Goal: Check status: Check status

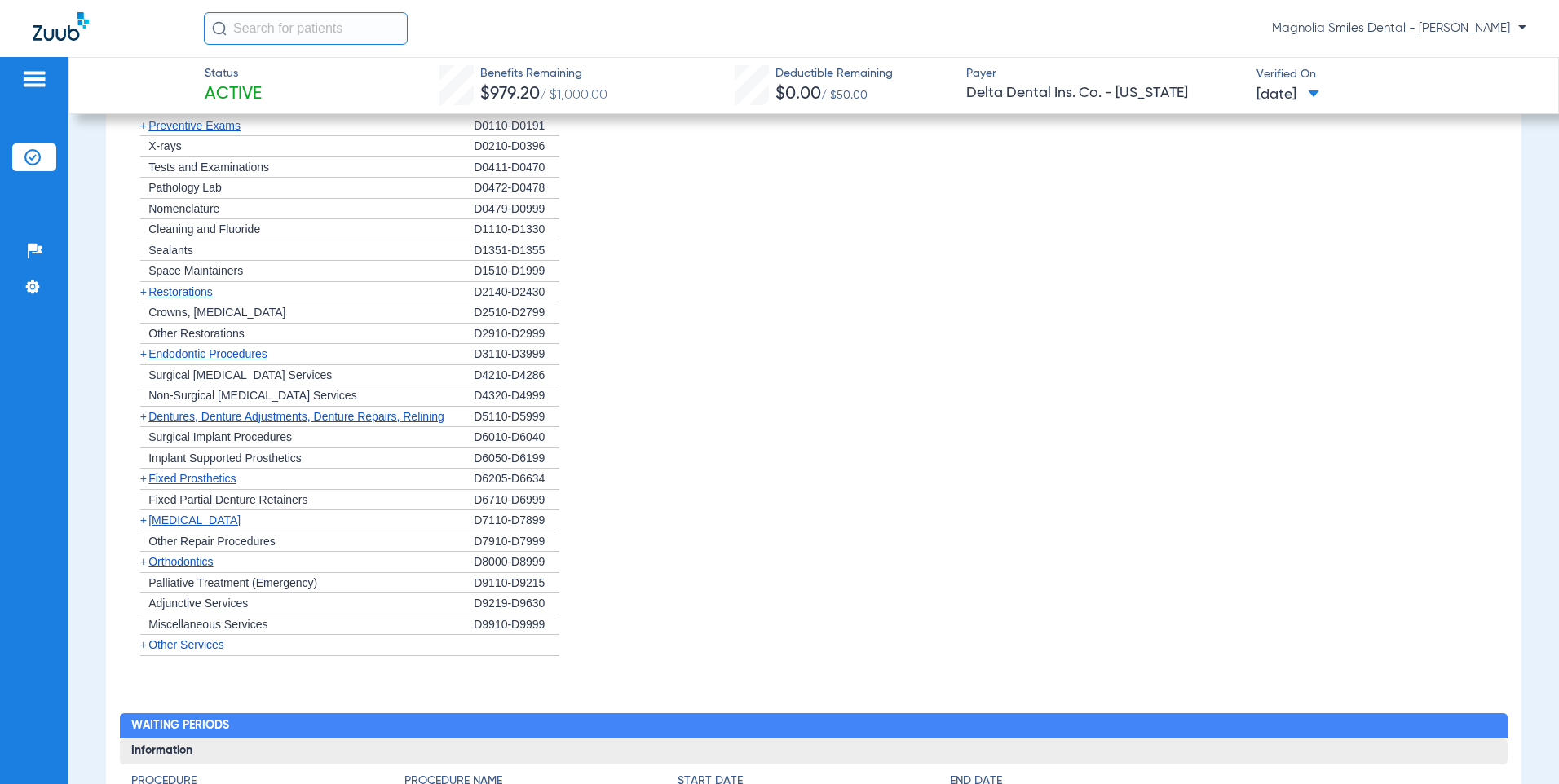
scroll to position [1060, 0]
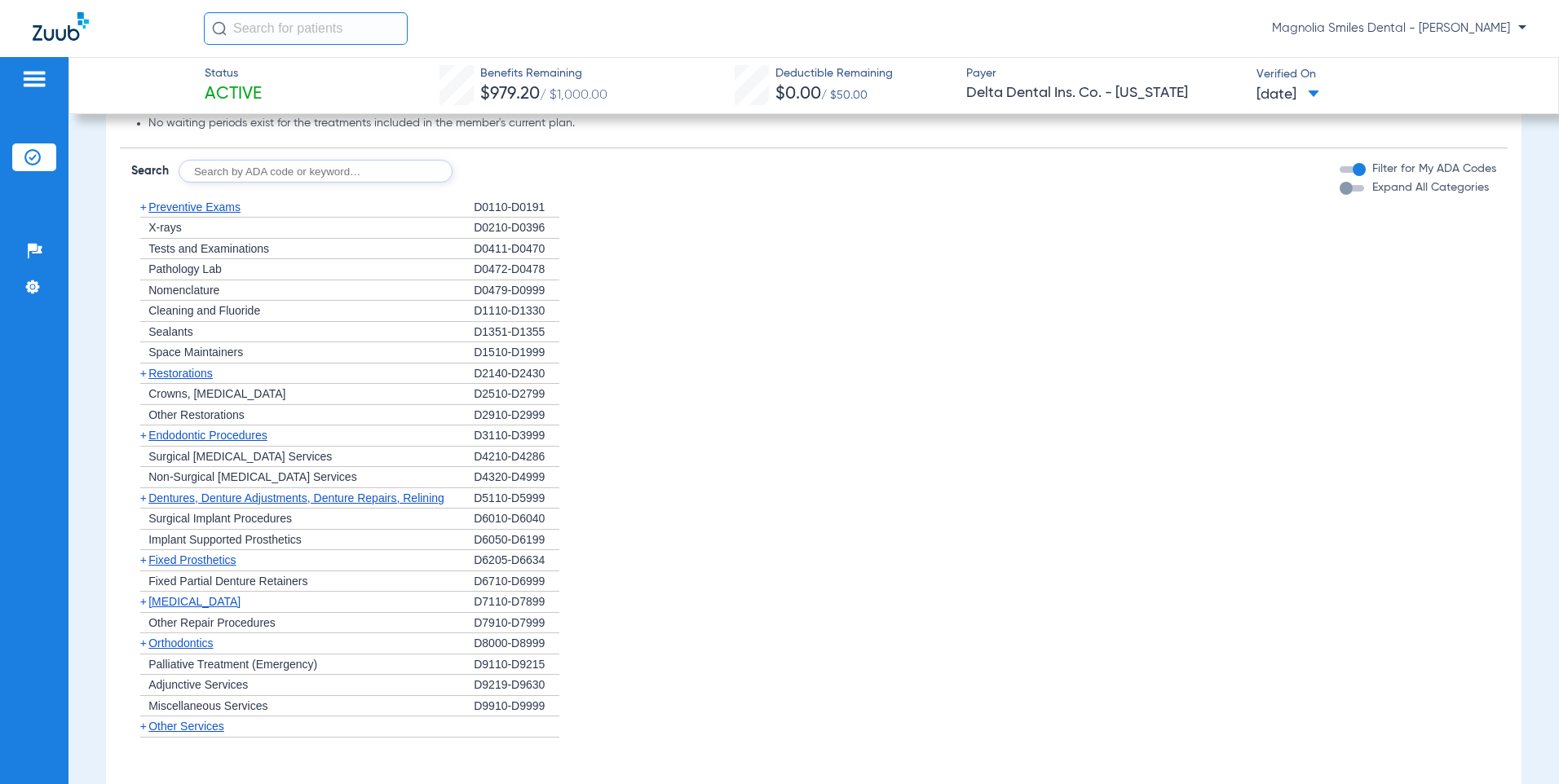
click at [164, 225] on span "X-rays" at bounding box center [165, 228] width 32 height 13
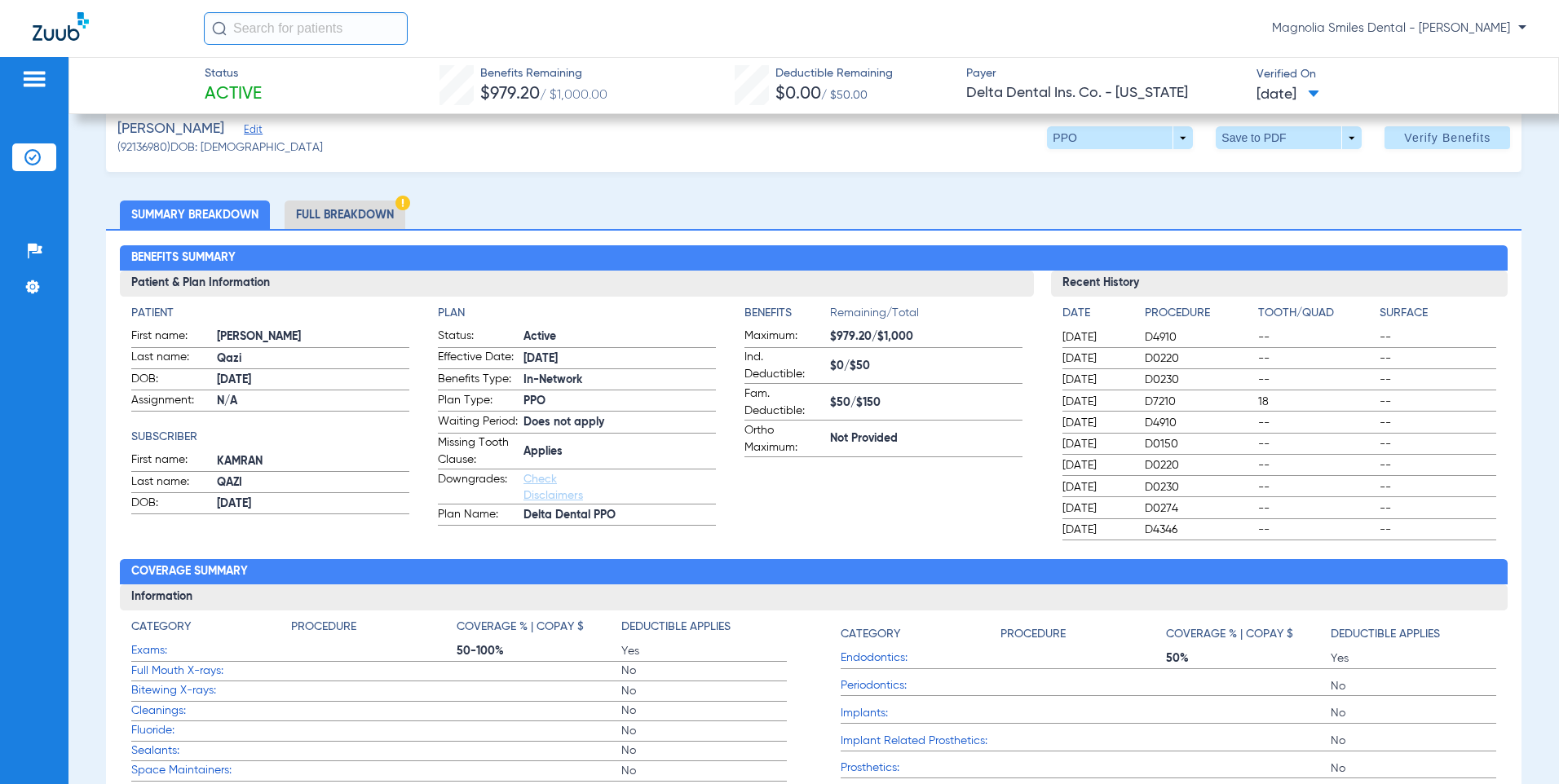
scroll to position [0, 0]
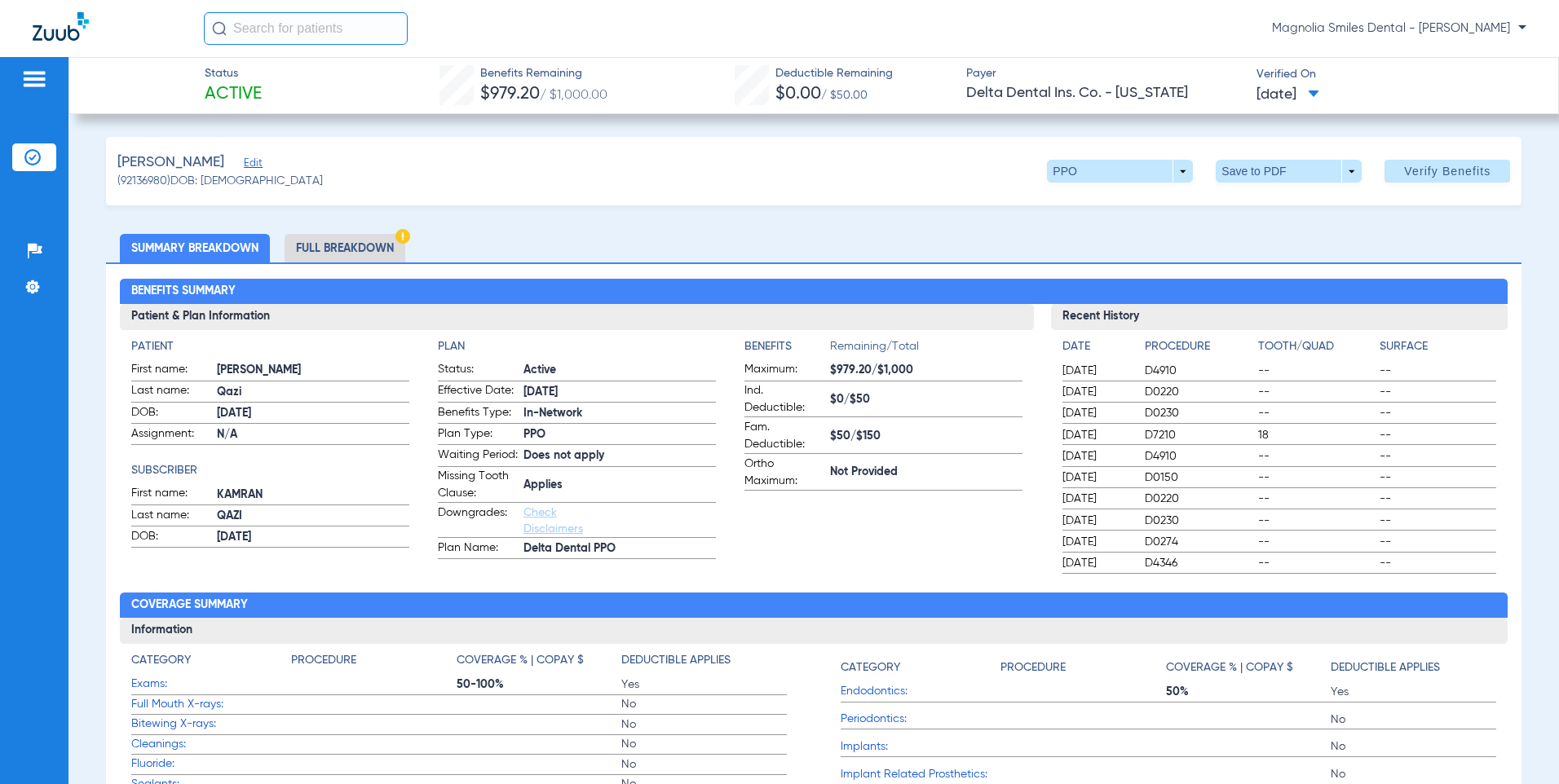
click at [351, 249] on li "Full Breakdown" at bounding box center [344, 248] width 120 height 29
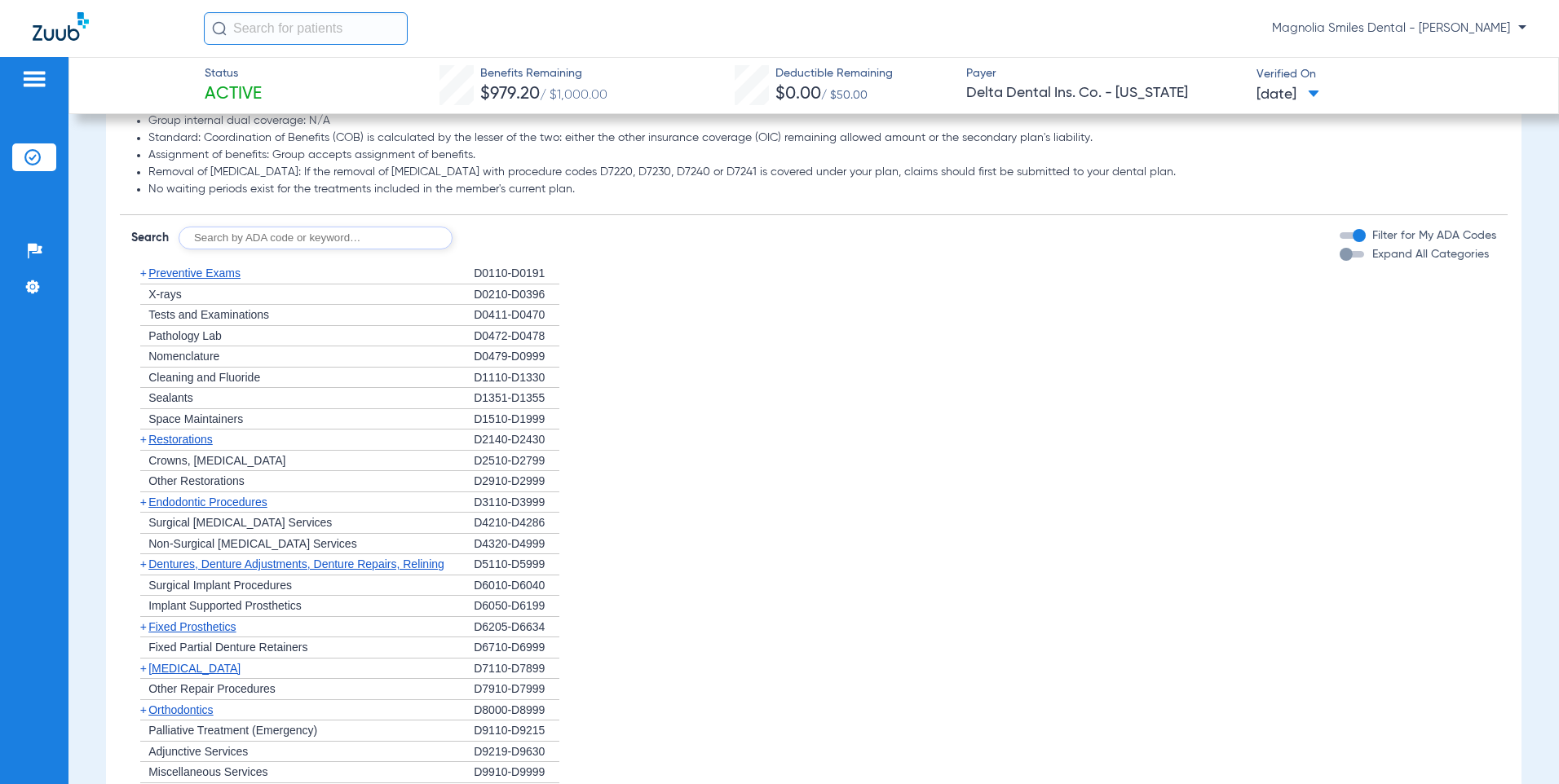
scroll to position [1467, 0]
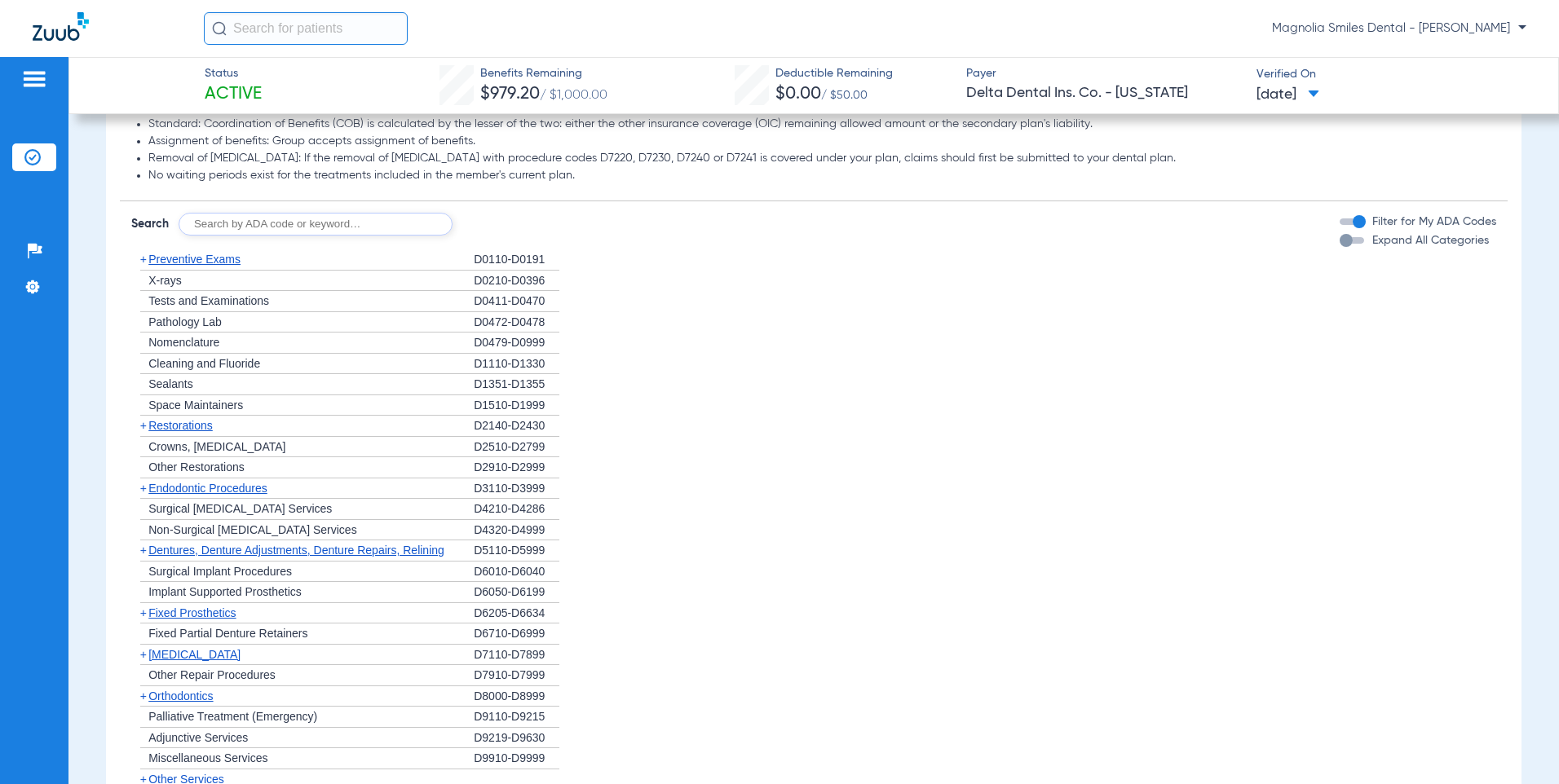
click at [142, 266] on span "+" at bounding box center [143, 259] width 7 height 13
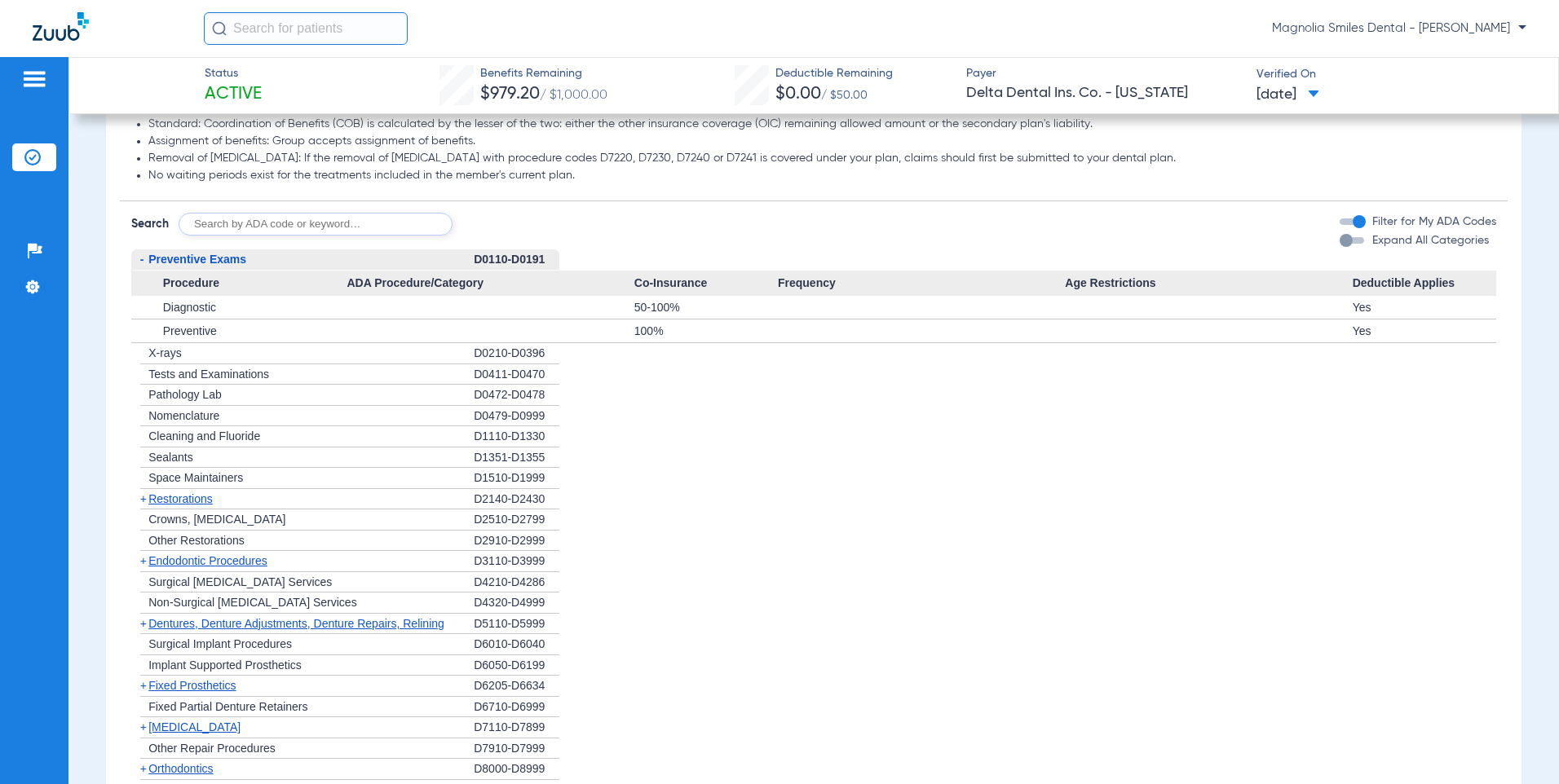
click at [142, 266] on span "-" at bounding box center [142, 259] width 4 height 13
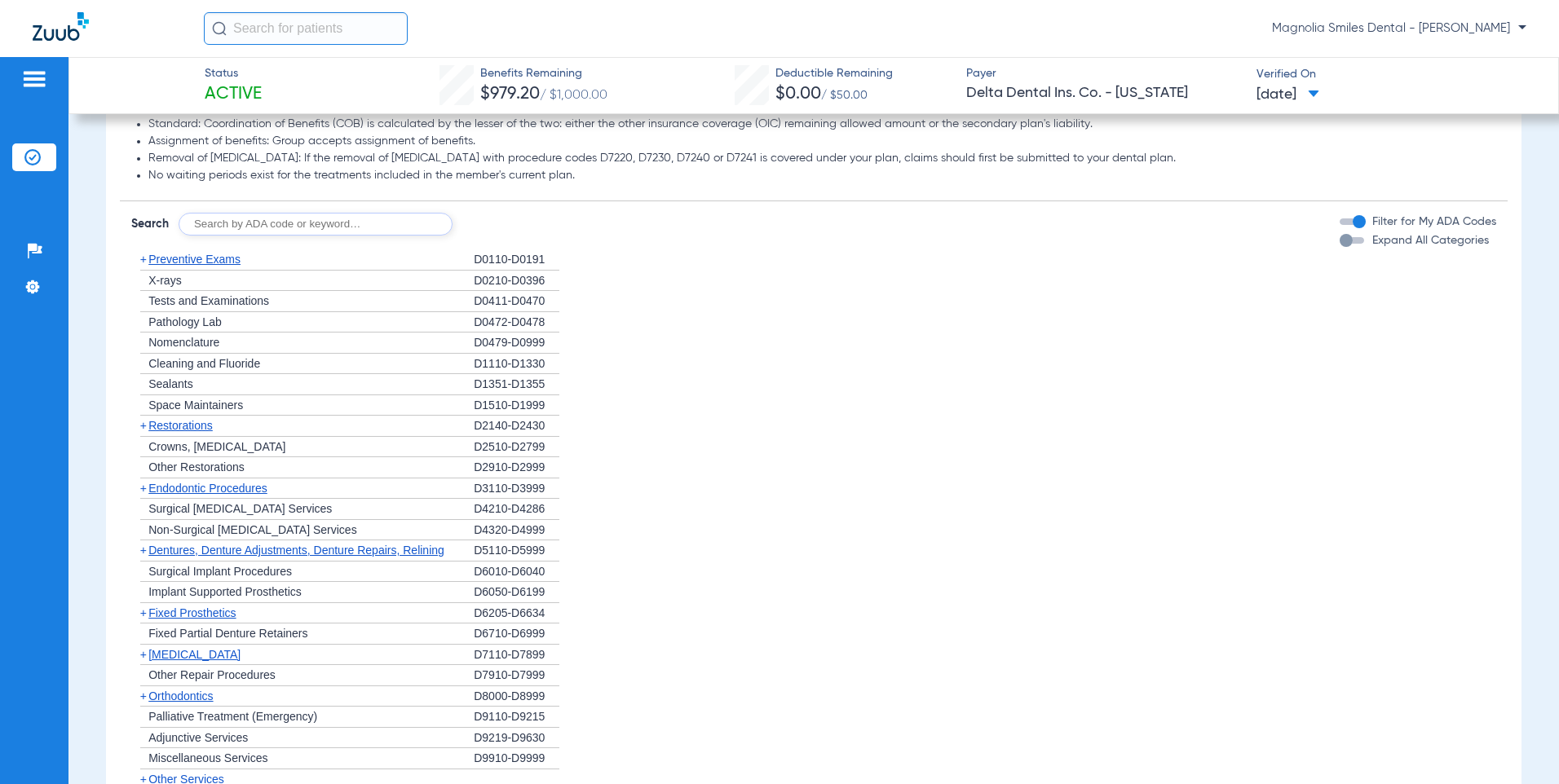
click at [237, 235] on input "text" at bounding box center [315, 224] width 274 height 23
type input "d0274"
click at [506, 236] on button "Search" at bounding box center [513, 224] width 65 height 23
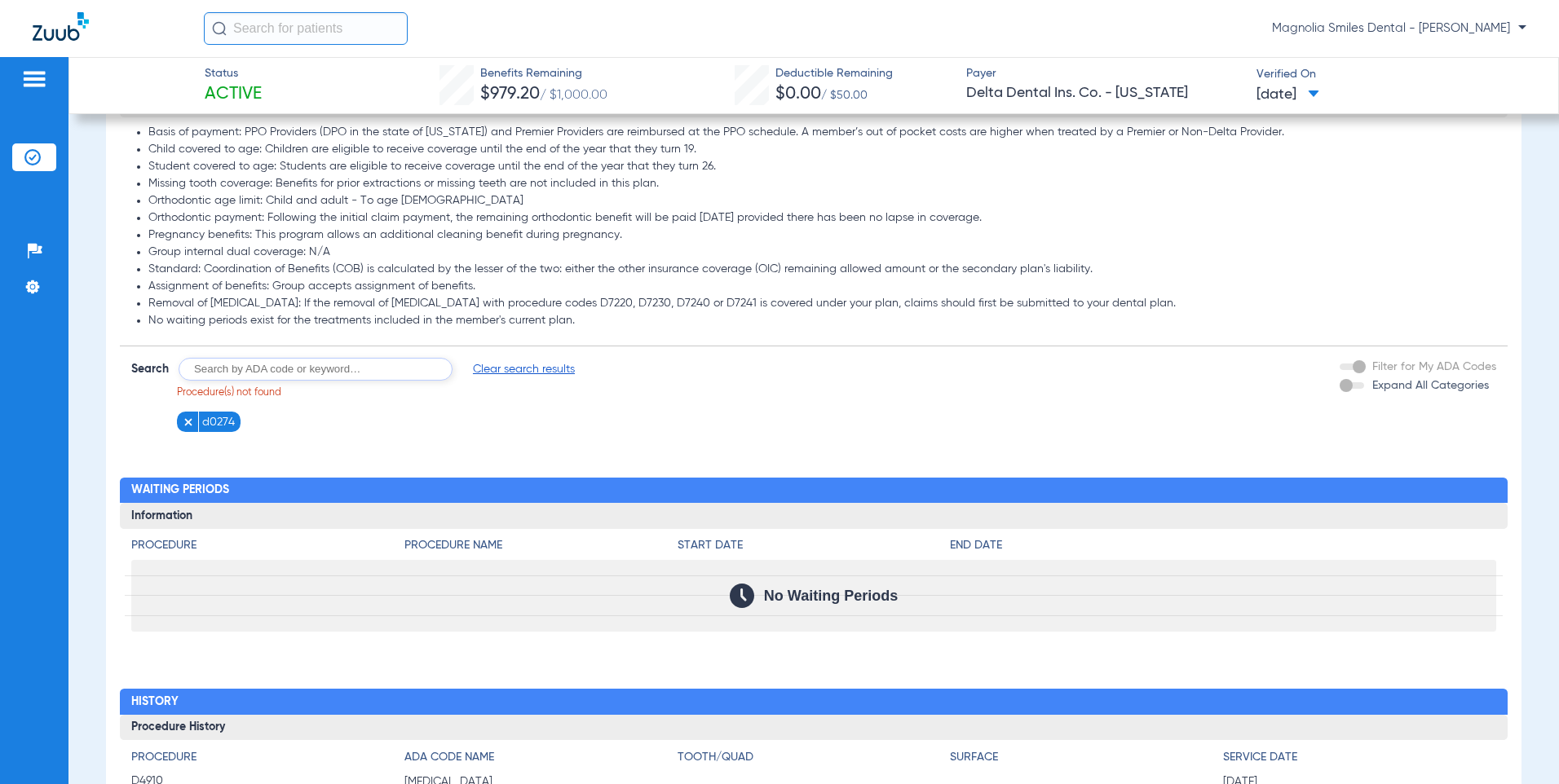
scroll to position [1304, 0]
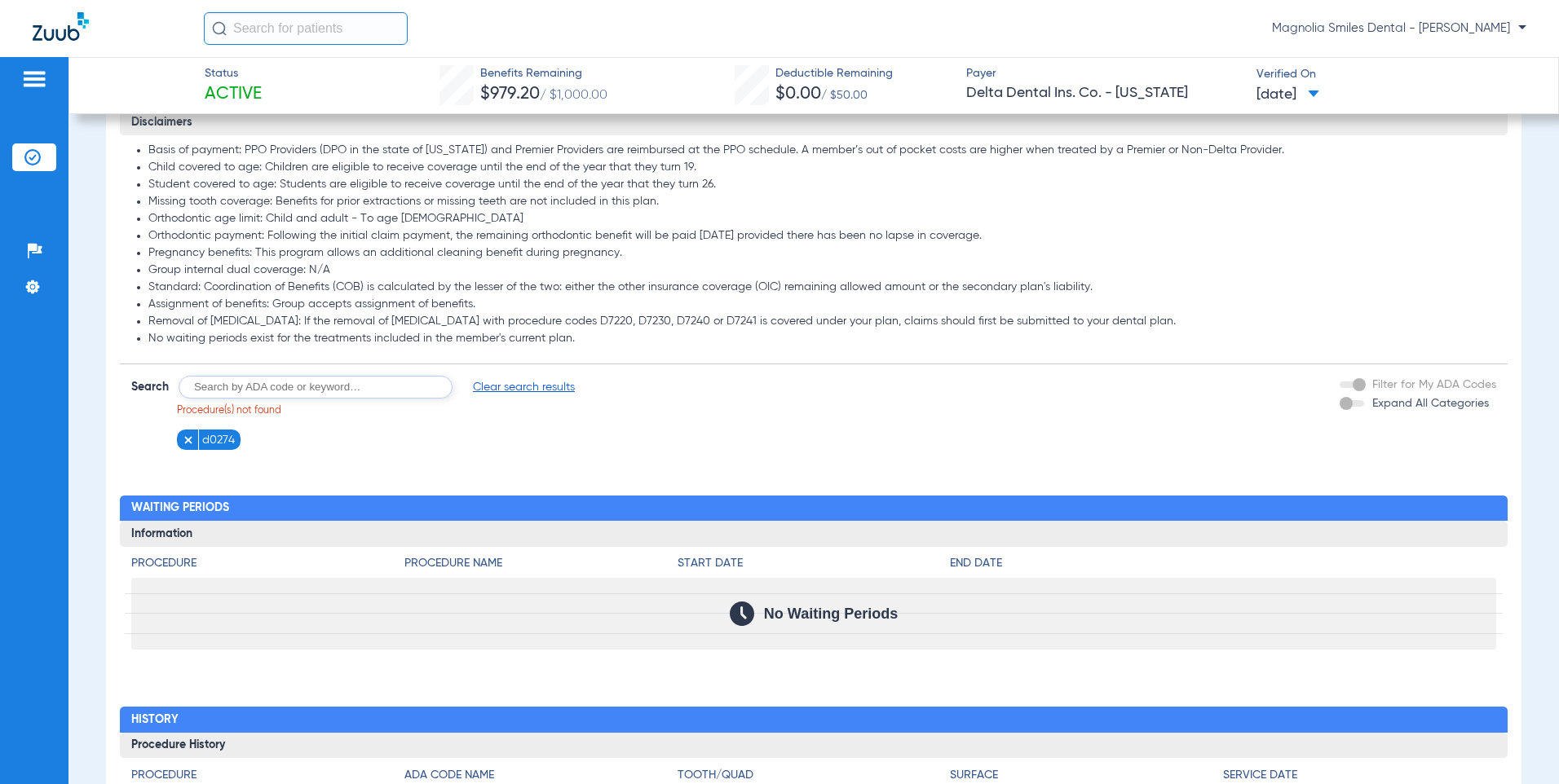
click at [187, 445] on img at bounding box center [188, 440] width 11 height 11
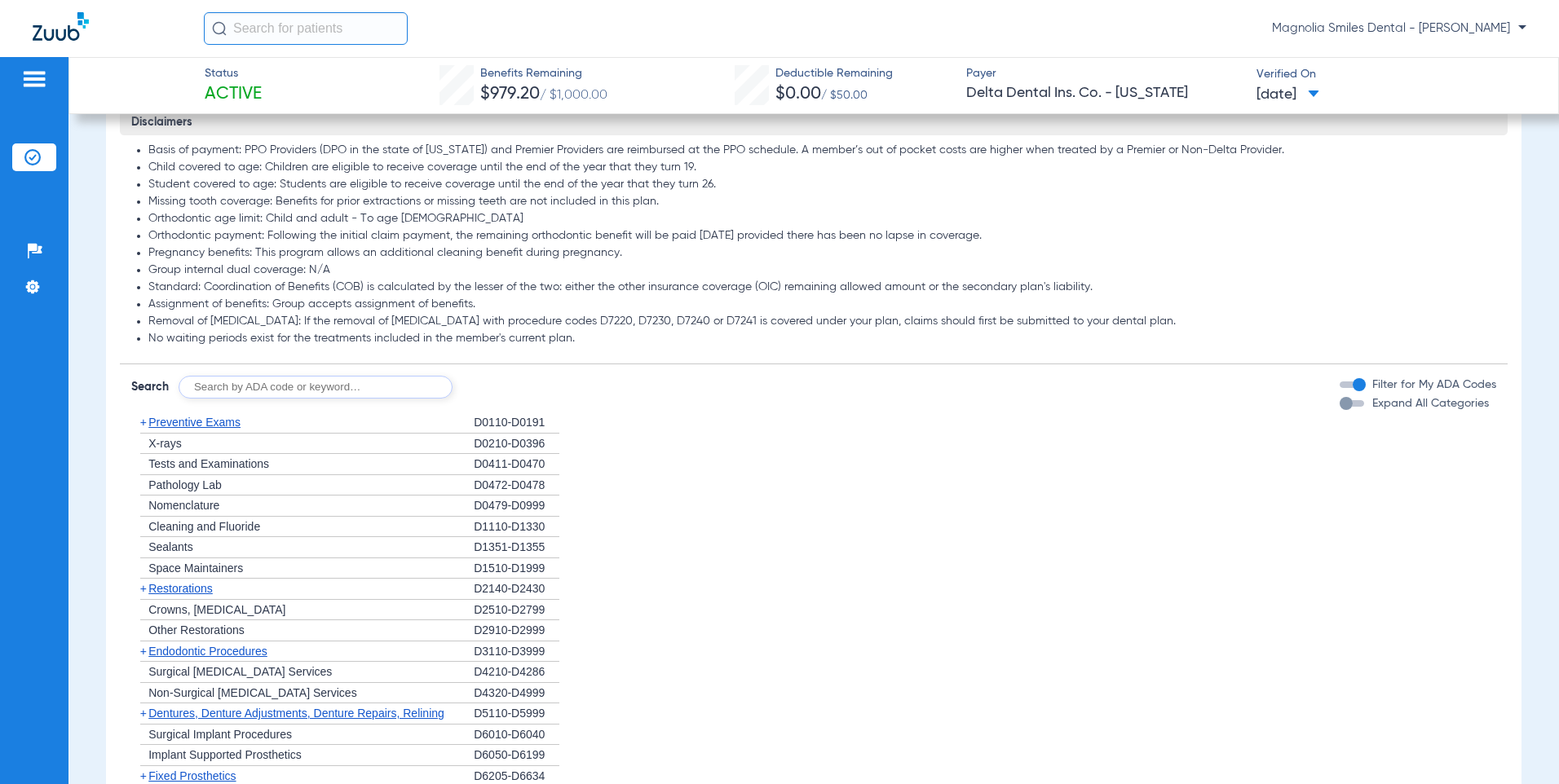
click at [221, 399] on input "text" at bounding box center [315, 387] width 274 height 23
type input "d"
type input "D0274"
click at [497, 399] on button "Search" at bounding box center [513, 387] width 65 height 23
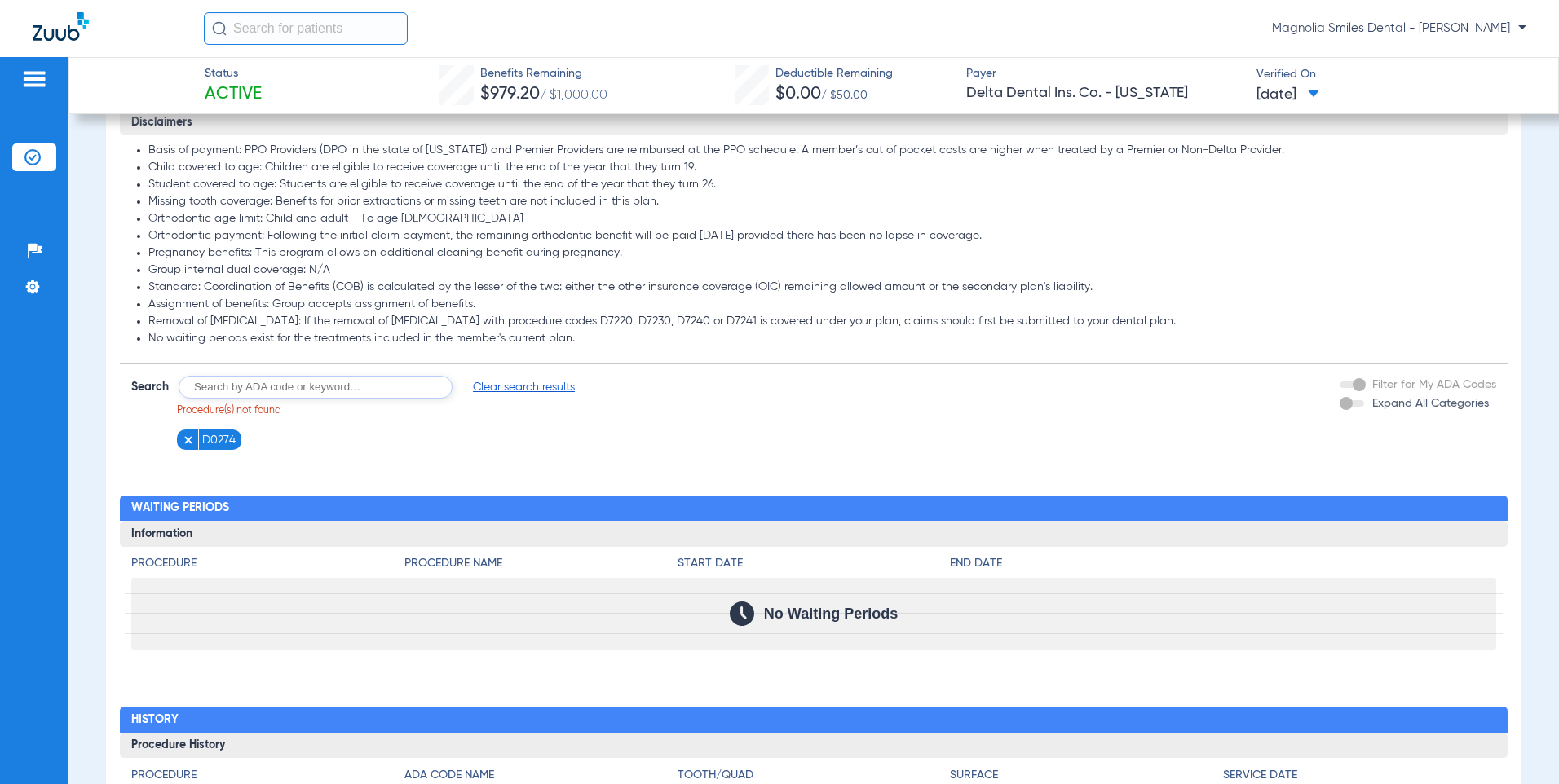
click at [190, 445] on img at bounding box center [188, 440] width 11 height 11
